Goal: Task Accomplishment & Management: Use online tool/utility

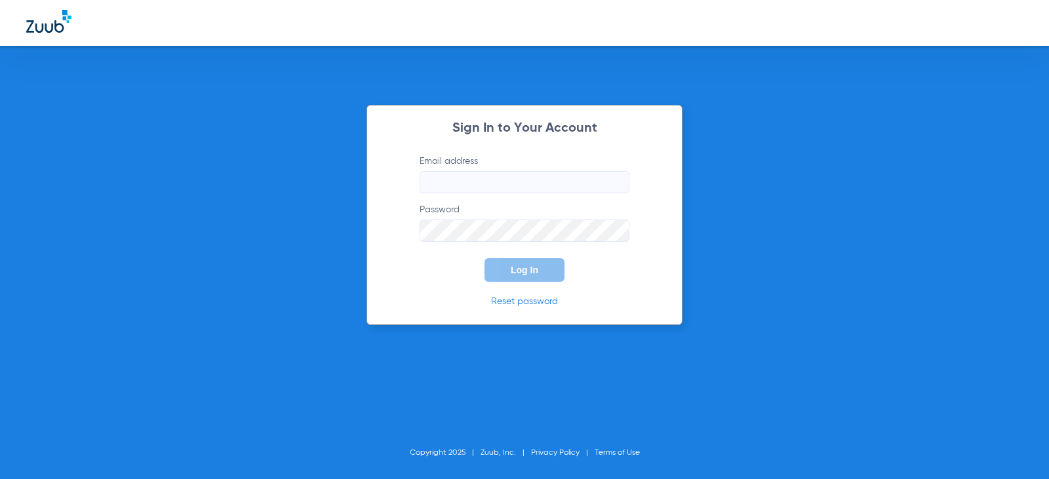
type input "[EMAIL_ADDRESS][DOMAIN_NAME]"
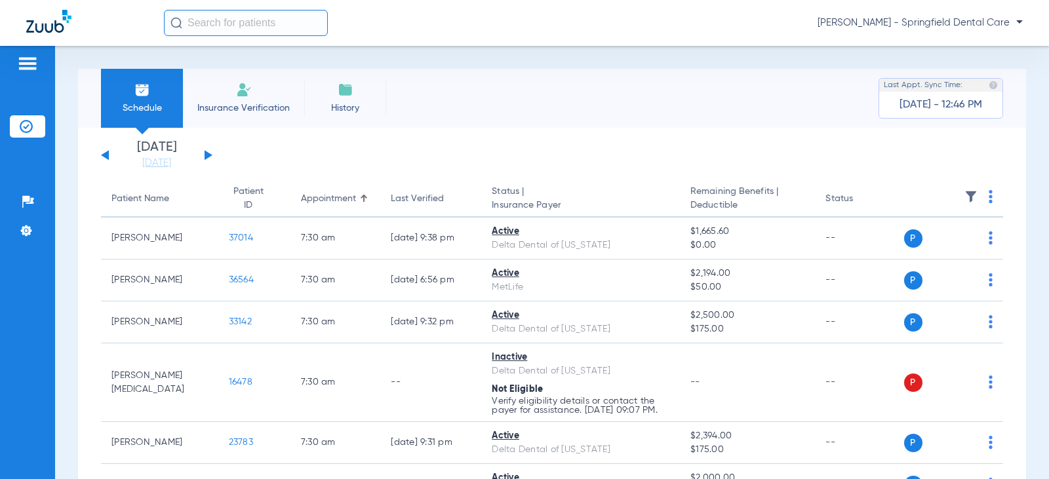
click at [213, 28] on input "text" at bounding box center [246, 23] width 164 height 26
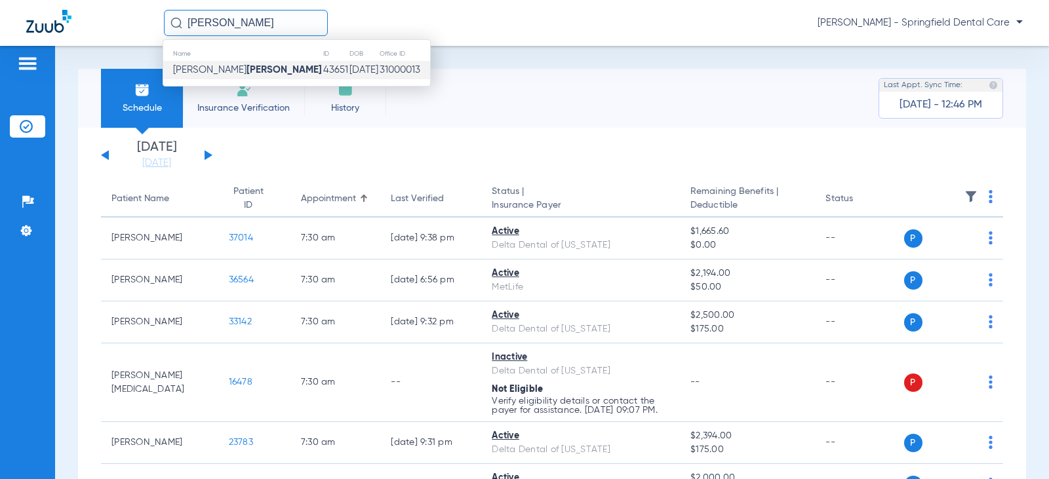
type input "[PERSON_NAME]"
click at [246, 66] on strong "[PERSON_NAME]" at bounding box center [283, 70] width 75 height 10
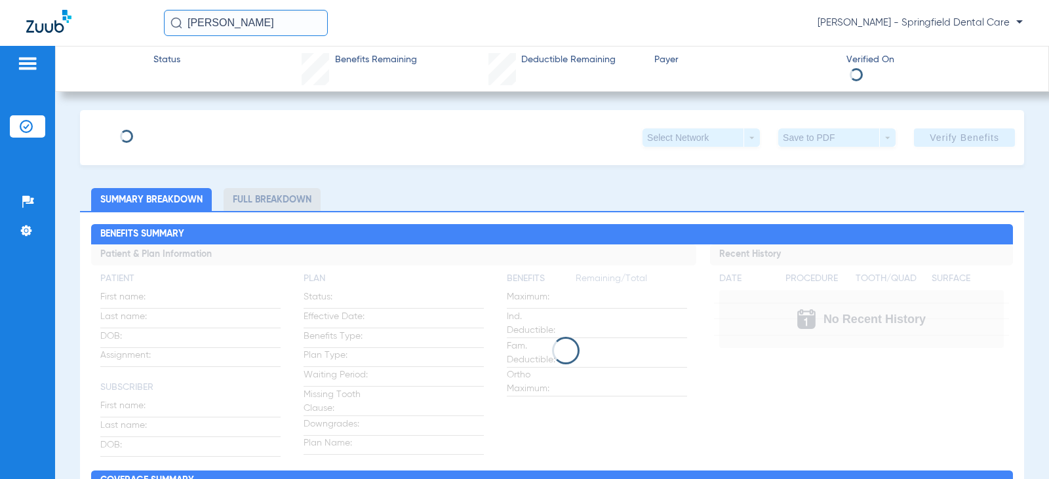
type input "[PERSON_NAME]"
type input "[DATE]"
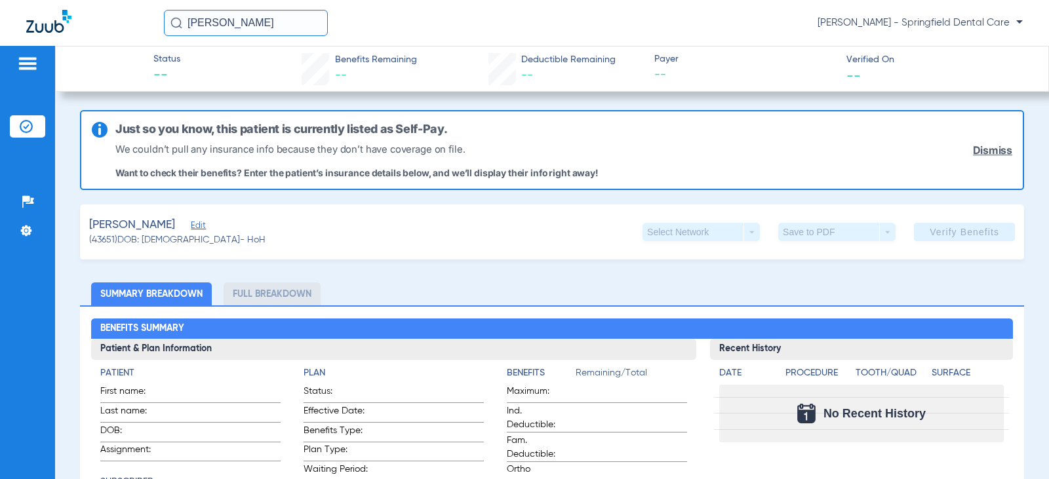
click at [202, 228] on span "Edit" at bounding box center [197, 227] width 12 height 12
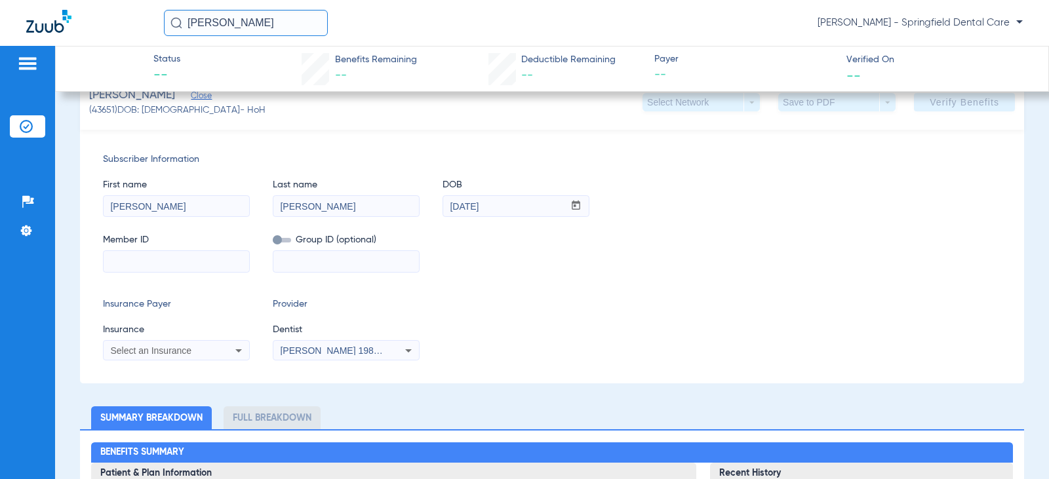
scroll to position [131, 0]
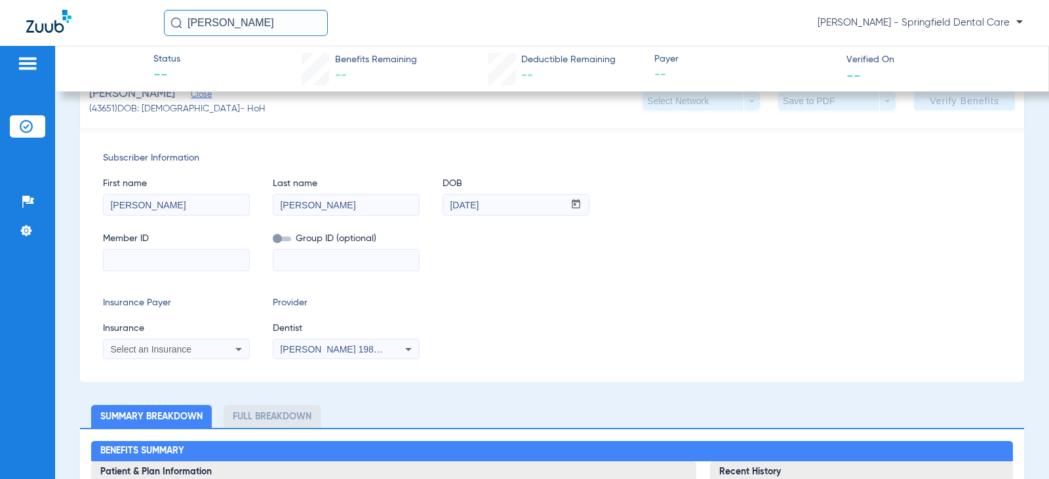
click at [191, 256] on input at bounding box center [176, 260] width 145 height 21
click at [138, 259] on input at bounding box center [176, 260] width 145 height 21
type input "101123793700"
click at [172, 355] on div "Select an Insurance" at bounding box center [176, 349] width 145 height 16
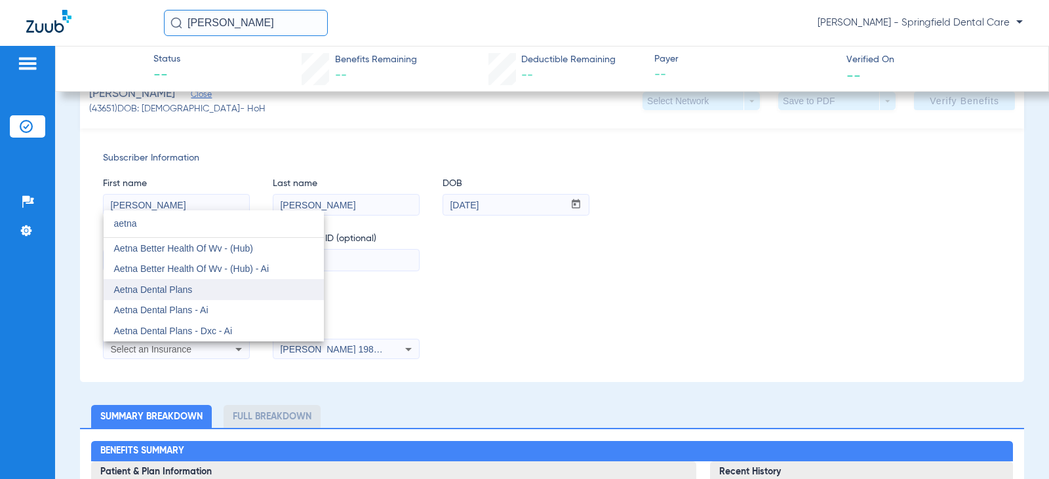
type input "aetna"
click at [170, 292] on span "Aetna Dental Plans" at bounding box center [153, 289] width 79 height 10
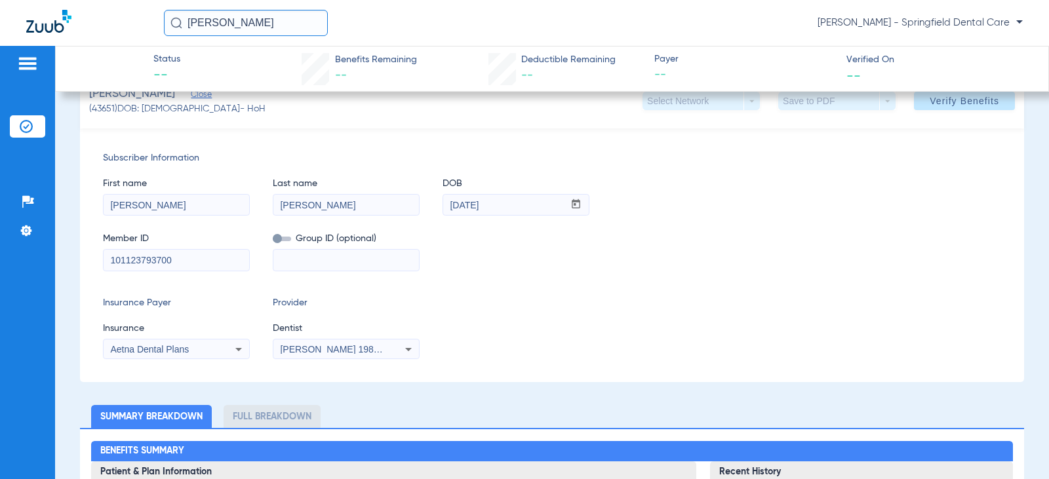
click at [296, 348] on span "[PERSON_NAME] 1982829420" at bounding box center [344, 349] width 129 height 10
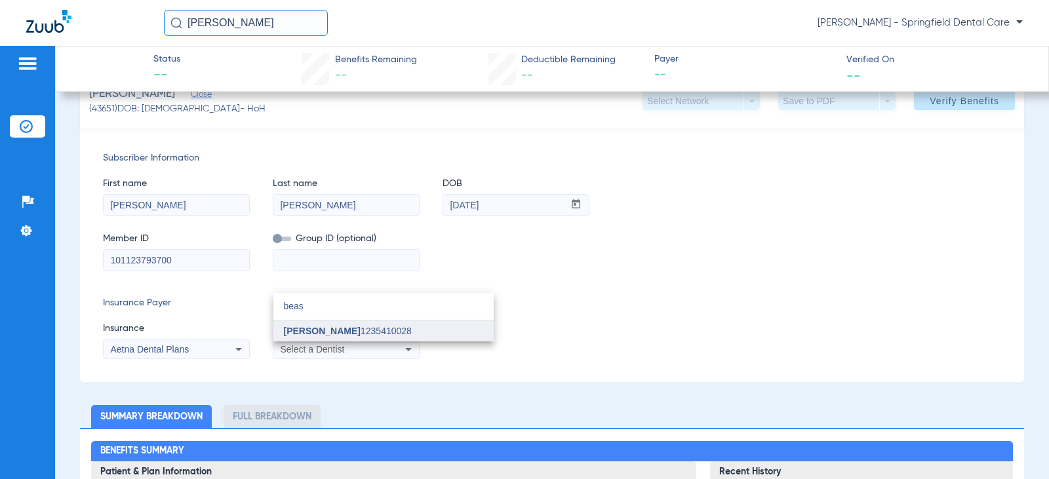
type input "beas"
click at [301, 336] on mat-option "[PERSON_NAME] 1235410028" at bounding box center [383, 330] width 220 height 21
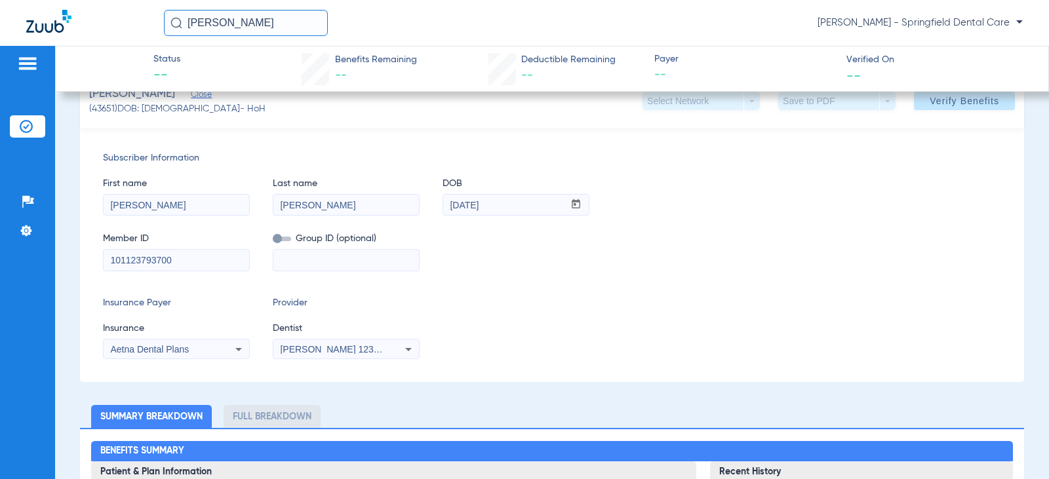
drag, startPoint x: 985, startPoint y: 105, endPoint x: 955, endPoint y: 103, distance: 29.6
click at [955, 103] on span "Verify Benefits" at bounding box center [963, 101] width 69 height 10
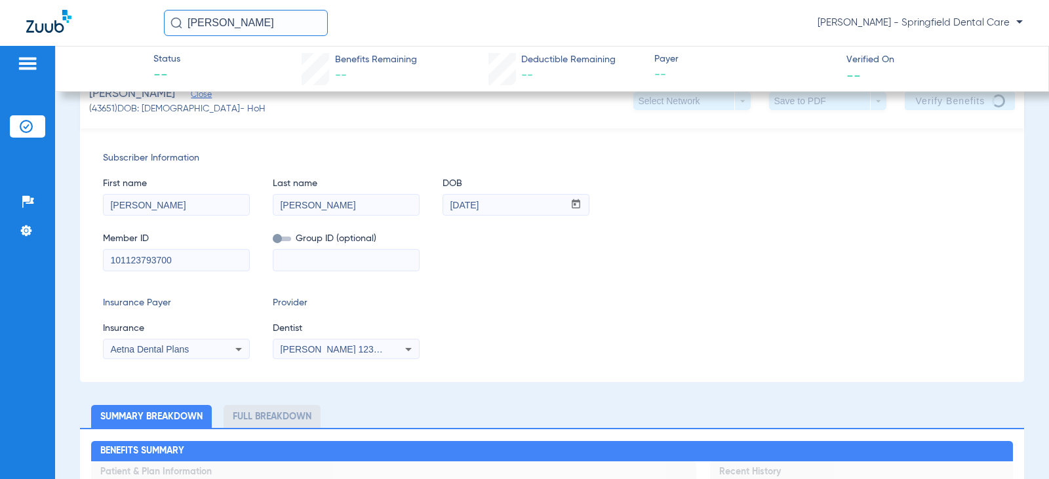
scroll to position [0, 0]
